Goal: Task Accomplishment & Management: Complete application form

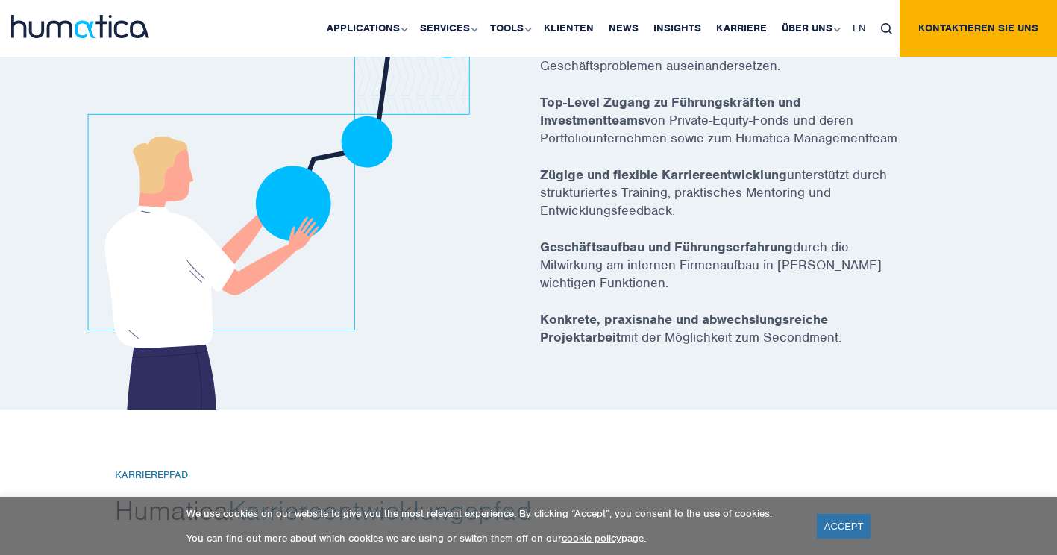
scroll to position [2910, 0]
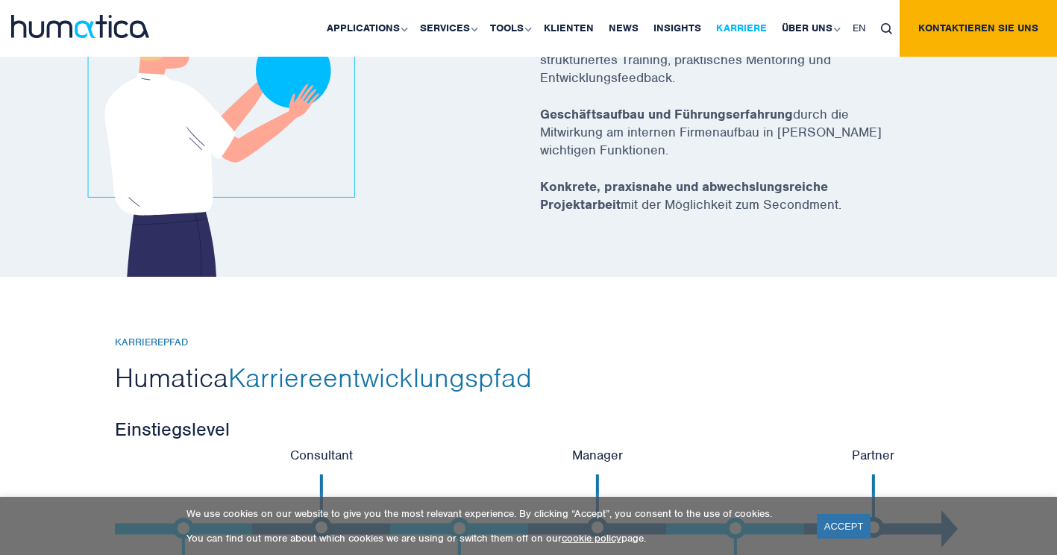
click at [754, 23] on link "Karriere" at bounding box center [742, 28] width 66 height 57
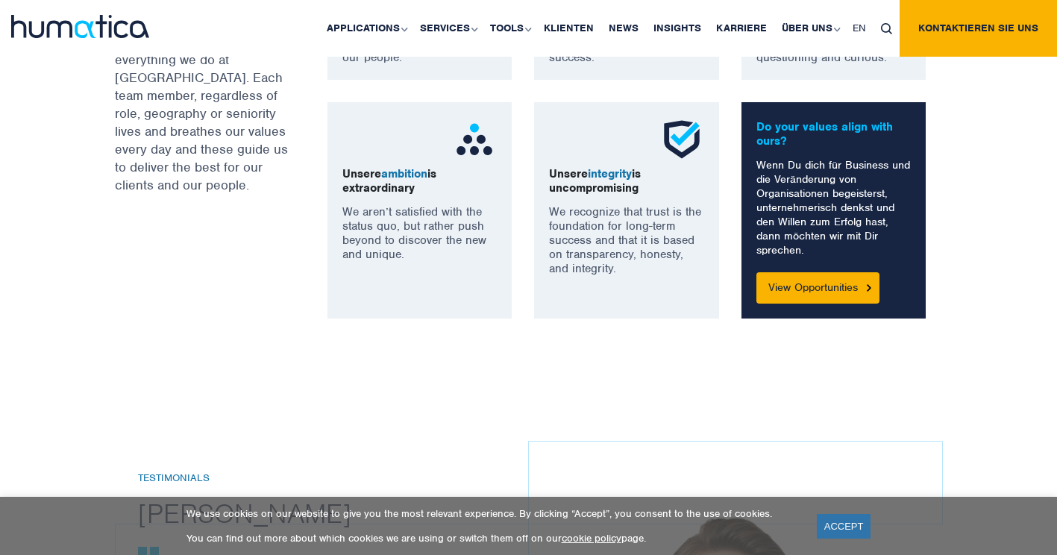
scroll to position [1343, 0]
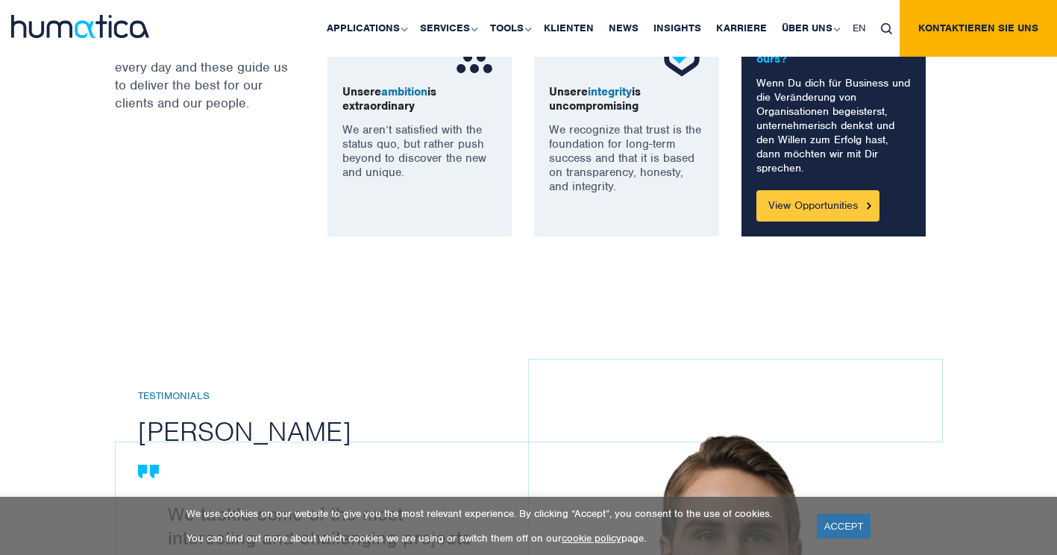
click at [871, 209] on img at bounding box center [869, 205] width 4 height 7
